Goal: Register for event/course

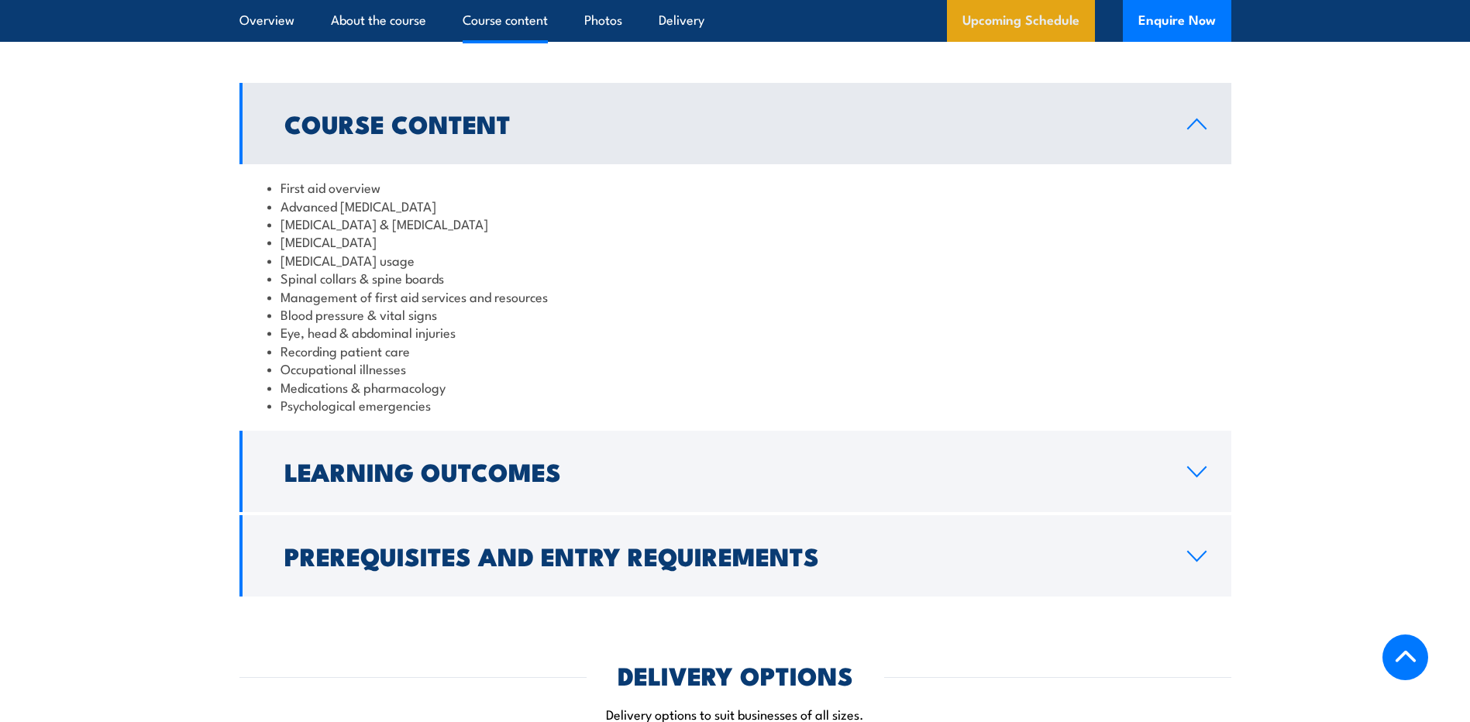
click at [1069, 26] on link "Upcoming Schedule" at bounding box center [1021, 21] width 148 height 42
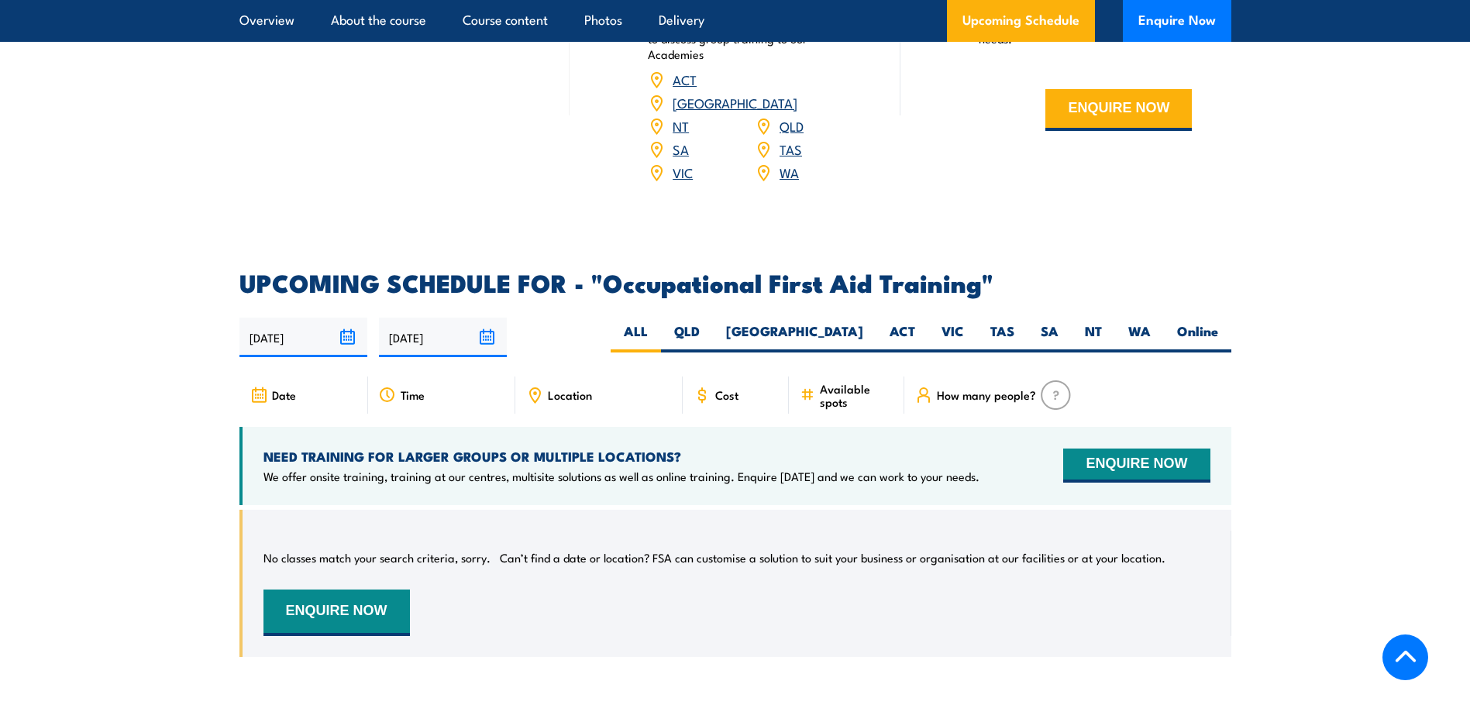
scroll to position [2561, 0]
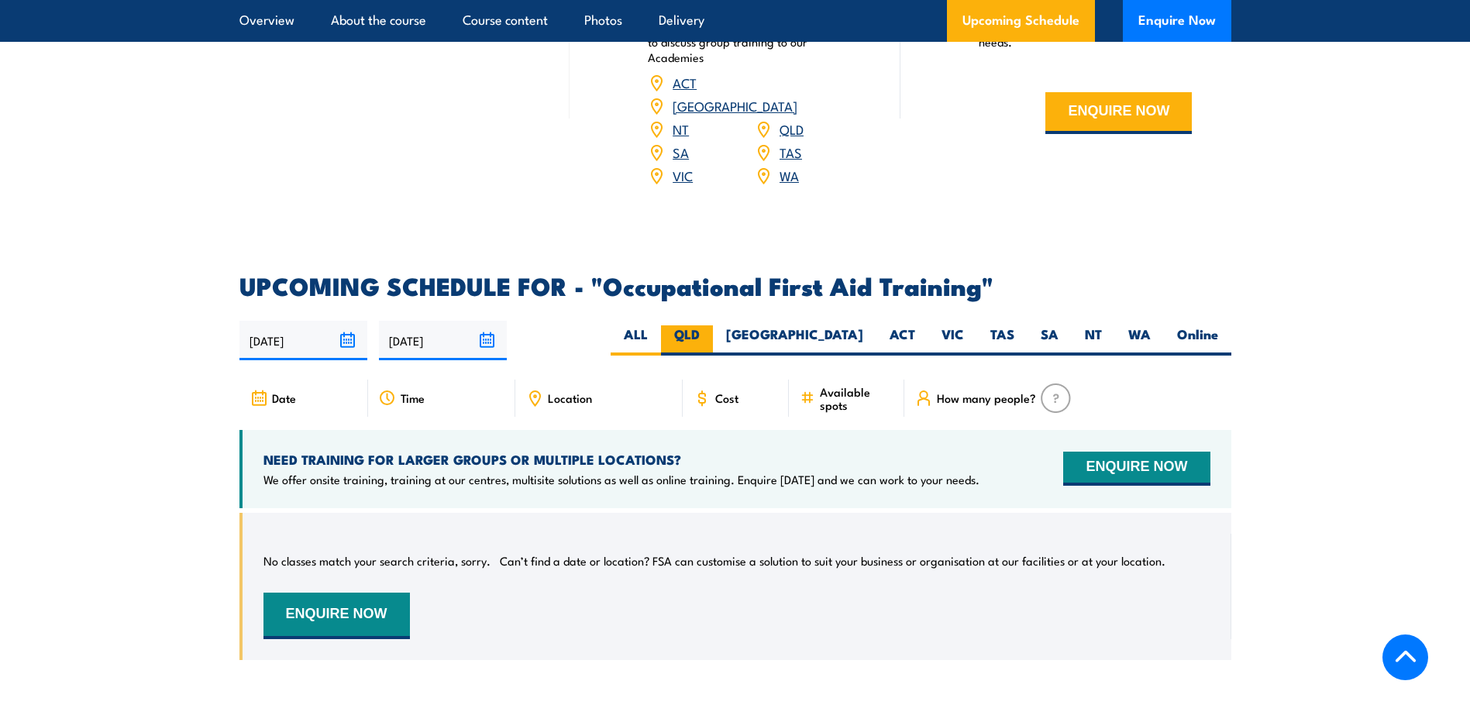
click at [713, 326] on label "QLD" at bounding box center [687, 341] width 52 height 30
click at [710, 326] on input "QLD" at bounding box center [705, 331] width 10 height 10
radio input "true"
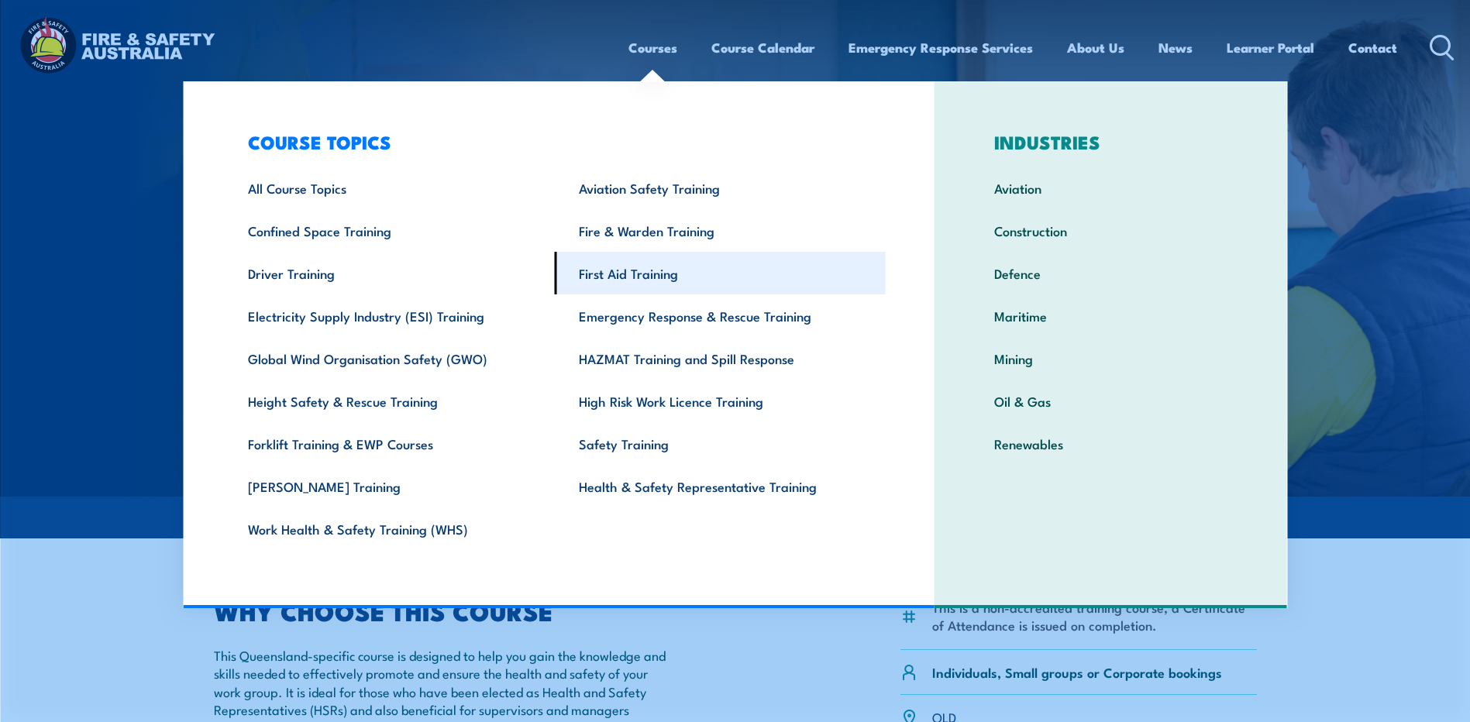
click at [722, 264] on link "First Aid Training" at bounding box center [720, 273] width 331 height 43
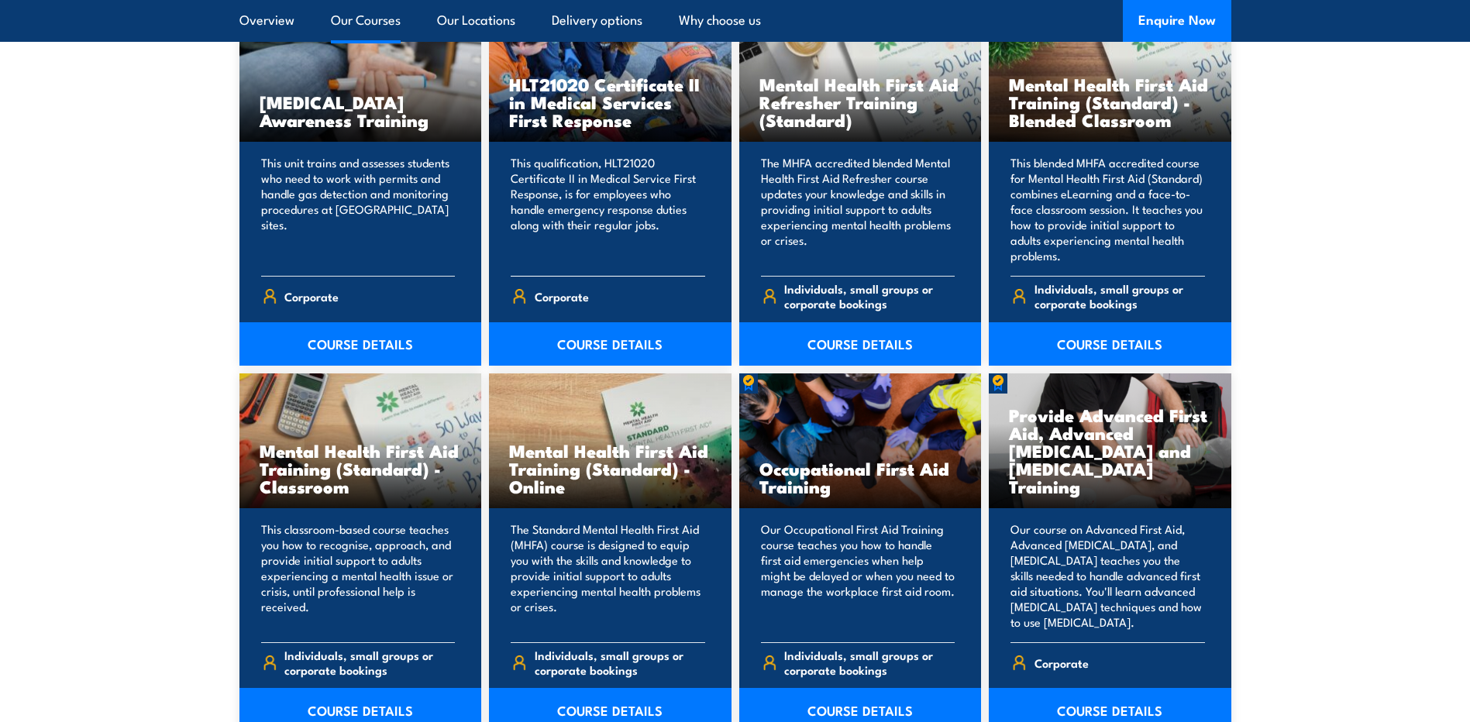
scroll to position [1318, 0]
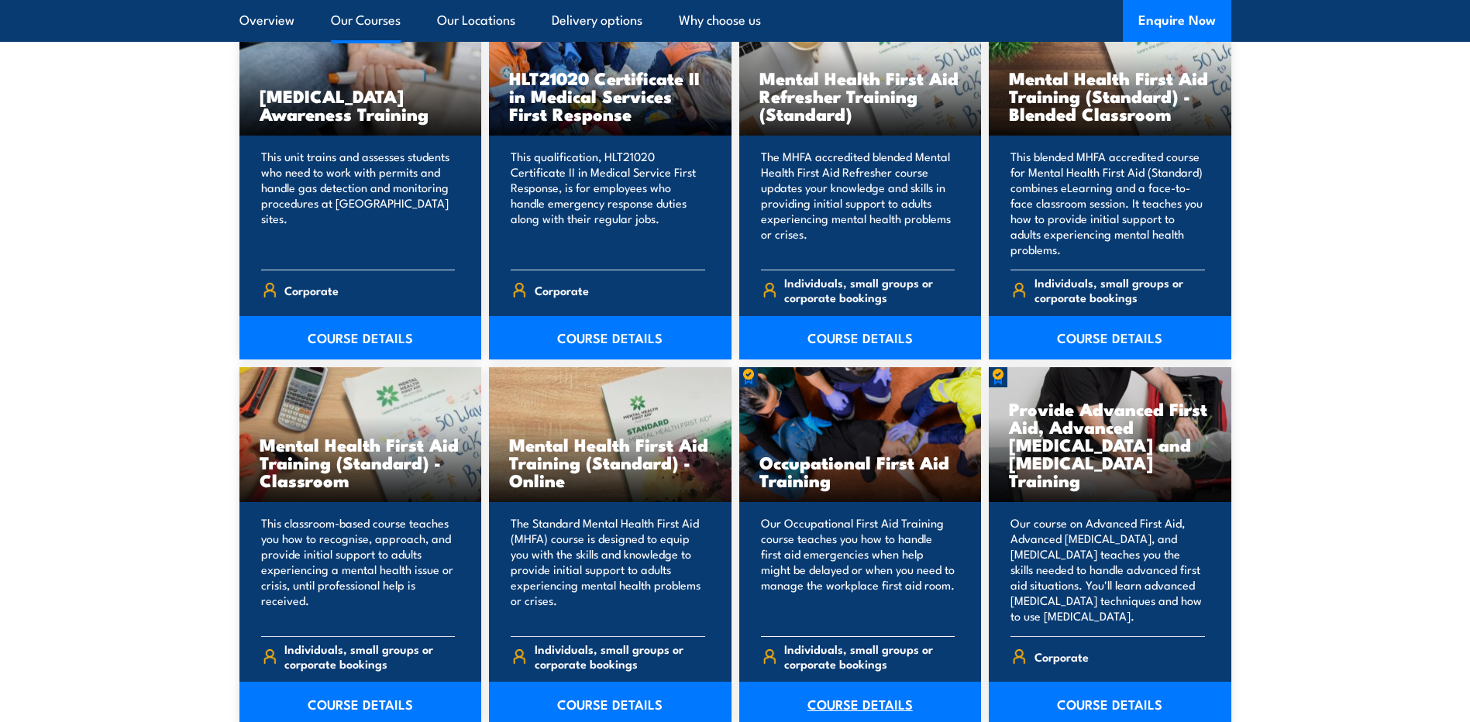
click at [891, 707] on link "COURSE DETAILS" at bounding box center [860, 703] width 243 height 43
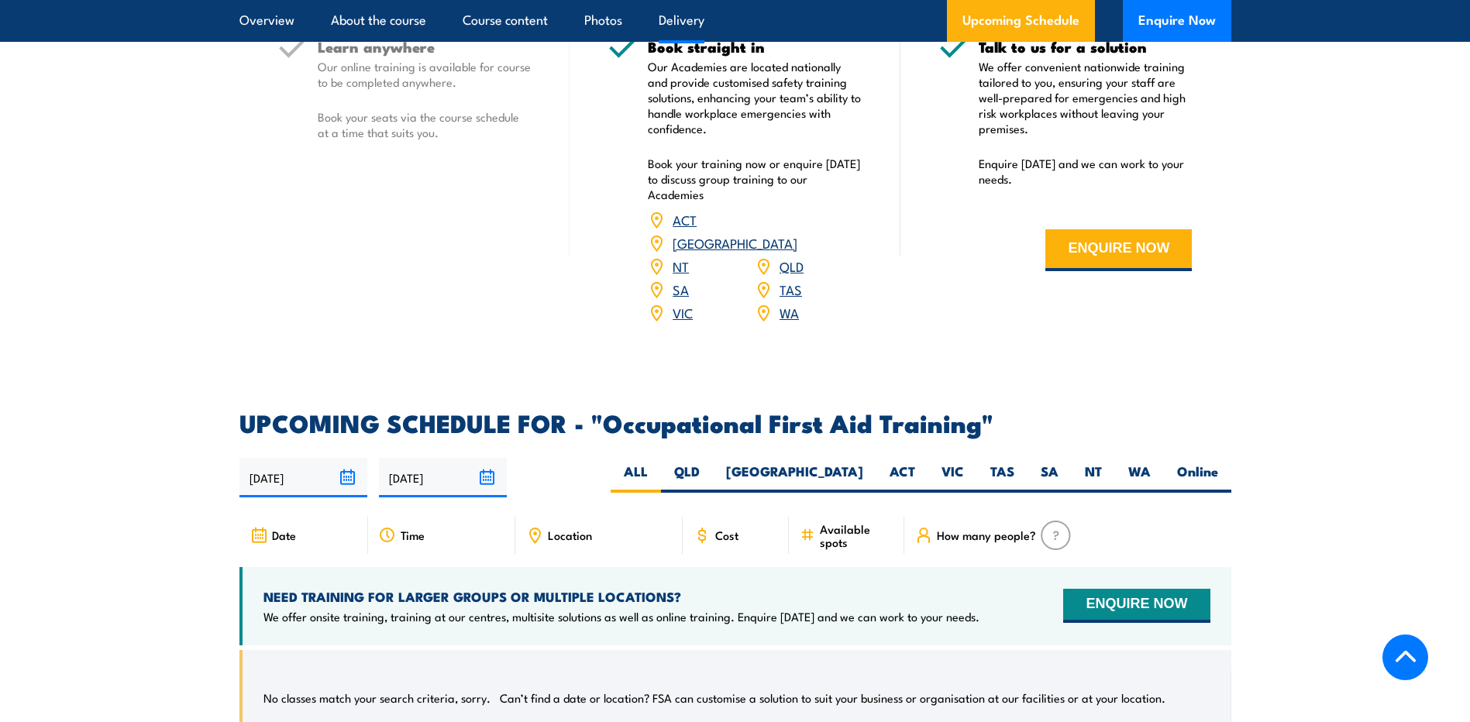
scroll to position [2480, 0]
